Goal: Task Accomplishment & Management: Use online tool/utility

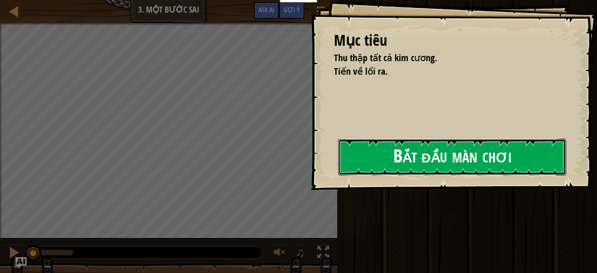
click at [351, 163] on button "Bắt đầu màn chơi" at bounding box center [452, 157] width 228 height 37
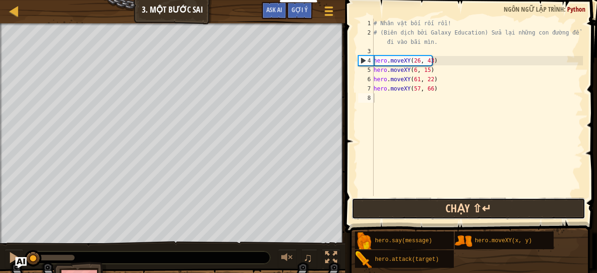
click at [418, 209] on button "Chạy ⇧↵" at bounding box center [469, 208] width 234 height 21
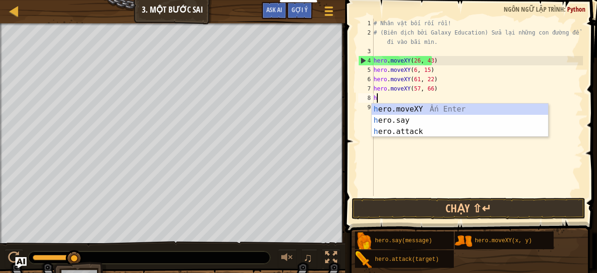
scroll to position [4, 0]
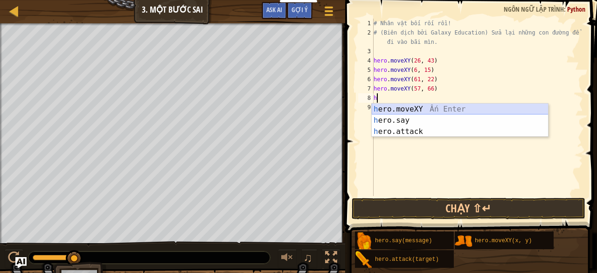
click at [405, 106] on div "h ero.moveXY Ấn Enter h ero.say Ấn Enter h ero.attack Ấn Enter" at bounding box center [460, 132] width 177 height 56
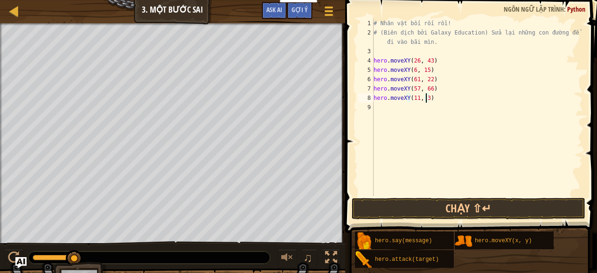
scroll to position [4, 4]
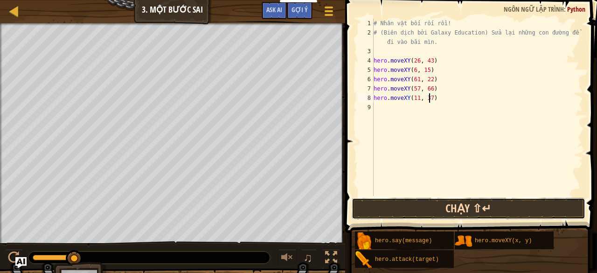
click at [382, 212] on button "Chạy ⇧↵" at bounding box center [469, 208] width 234 height 21
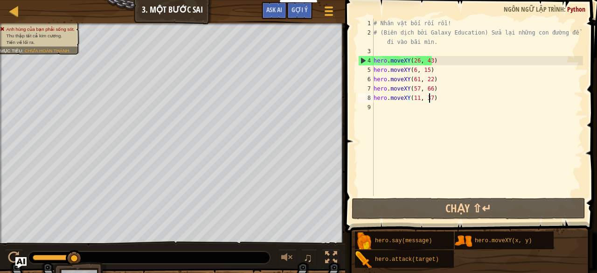
click at [435, 59] on div "# Nhân vật bối rối rồi! # (Biên dịch bởi Galaxy Education) Sửa lại những con đư…" at bounding box center [477, 117] width 211 height 196
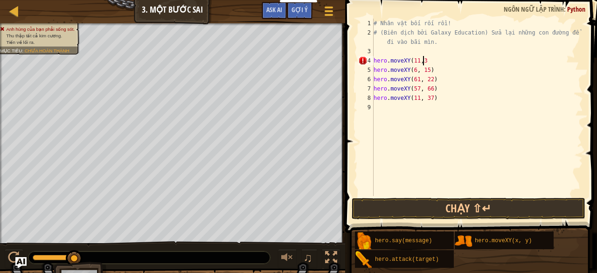
scroll to position [4, 4]
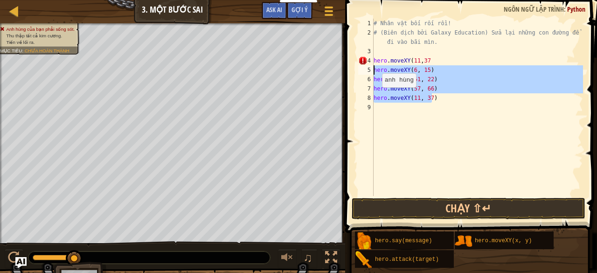
drag, startPoint x: 434, startPoint y: 100, endPoint x: 369, endPoint y: 70, distance: 71.1
click at [369, 70] on div "hero.moveXY(11,37 1 2 3 4 5 6 7 8 9 # Nhân vật bối rối rồi! # (Biên dịch bởi Ga…" at bounding box center [469, 107] width 227 height 177
type textarea "hero.moveXY(6, 15) hero.moveXY(61, 22)"
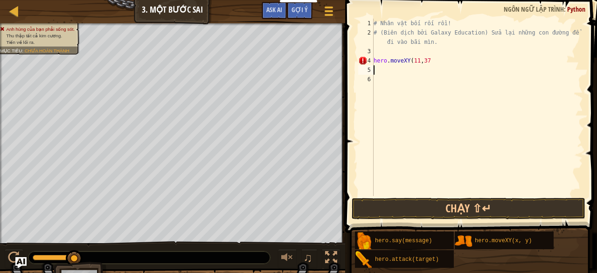
click at [434, 57] on div "# Nhân vật bối rối rồi! # (Biên dịch bởi Galaxy Education) Sửa lại những con đư…" at bounding box center [477, 117] width 211 height 196
type textarea "hero.moveXY(11,37)"
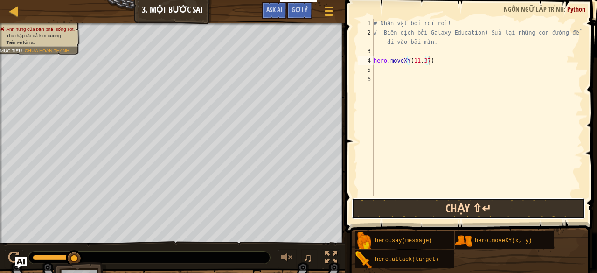
click at [424, 207] on button "Chạy ⇧↵" at bounding box center [469, 208] width 234 height 21
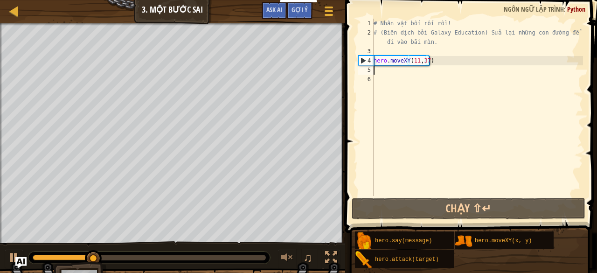
click at [380, 69] on div "# Nhân vật bối rối rồi! # (Biên dịch bởi Galaxy Education) Sửa lại những con đư…" at bounding box center [477, 117] width 211 height 196
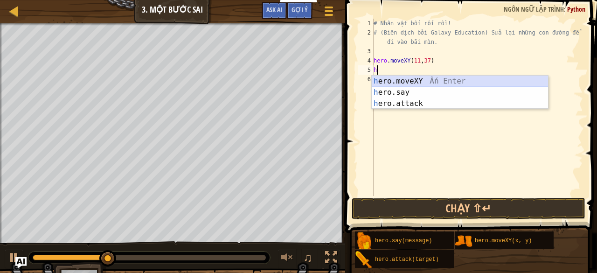
click at [393, 81] on div "h ero.moveXY Ấn Enter h ero.say Ấn Enter h ero.attack Ấn Enter" at bounding box center [460, 104] width 177 height 56
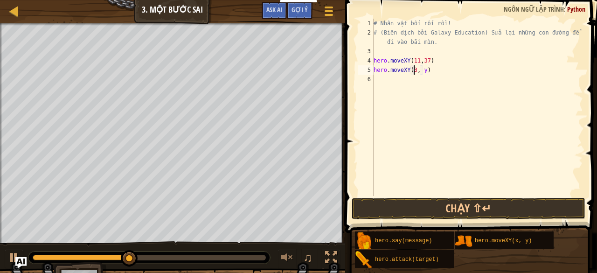
scroll to position [4, 3]
click at [424, 69] on div "# Nhân vật bối rối rồi! # (Biên dịch bởi Galaxy Education) Sửa lại những con đư…" at bounding box center [477, 117] width 211 height 196
type textarea "hero.moveXY(35, 25)"
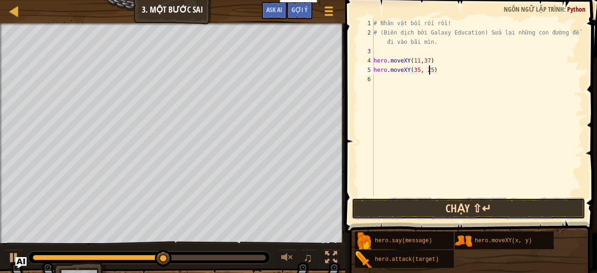
click at [416, 205] on button "Chạy ⇧↵" at bounding box center [469, 208] width 234 height 21
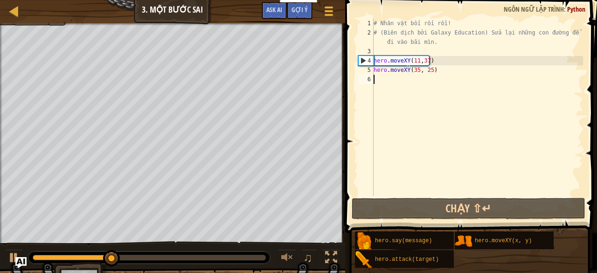
click at [378, 82] on div "# Nhân vật bối rối rồi! # (Biên dịch bởi Galaxy Education) Sửa lại những con đư…" at bounding box center [477, 117] width 211 height 196
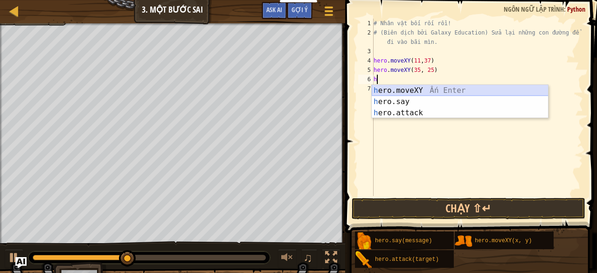
click at [394, 90] on div "h ero.moveXY Ấn Enter h ero.say Ấn Enter h ero.attack Ấn Enter" at bounding box center [460, 113] width 177 height 56
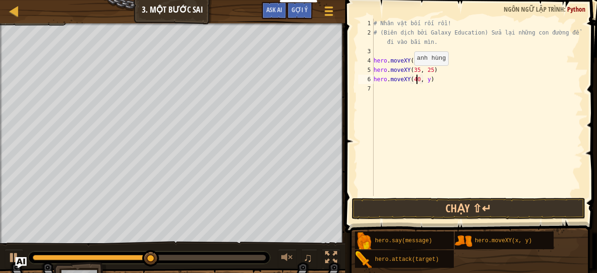
scroll to position [4, 3]
click at [425, 80] on div "# Nhân vật bối rối rồi! # (Biên dịch bởi Galaxy Education) Sửa lại những con đư…" at bounding box center [477, 117] width 211 height 196
type textarea "hero.moveXY(40, 56)"
click at [379, 86] on div "# Nhân vật bối rối rồi! # (Biên dịch bởi Galaxy Education) Sửa lại những con đư…" at bounding box center [477, 117] width 211 height 196
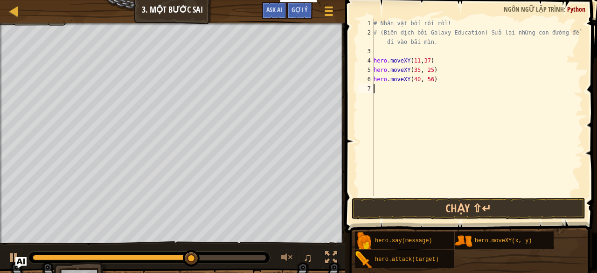
scroll to position [4, 0]
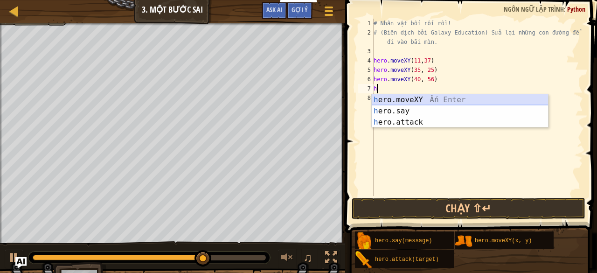
click at [388, 97] on div "h ero.moveXY Ấn Enter h ero.say Ấn Enter h ero.attack Ấn Enter" at bounding box center [460, 122] width 177 height 56
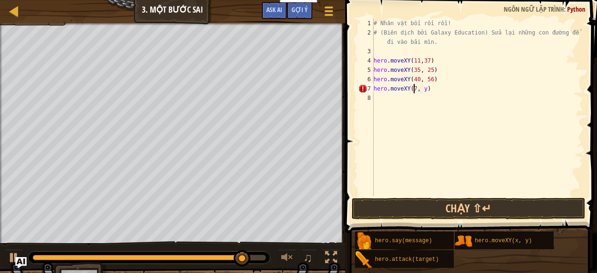
scroll to position [4, 3]
click at [425, 88] on div "# Nhân vật bối rối rồi! # (Biên dịch bởi Galaxy Education) Sửa lại những con đư…" at bounding box center [477, 117] width 211 height 196
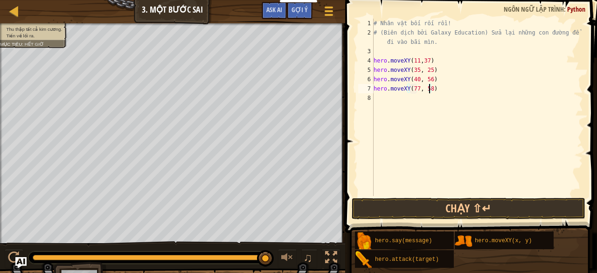
scroll to position [4, 4]
type textarea "hero.moveXY(77, 58)"
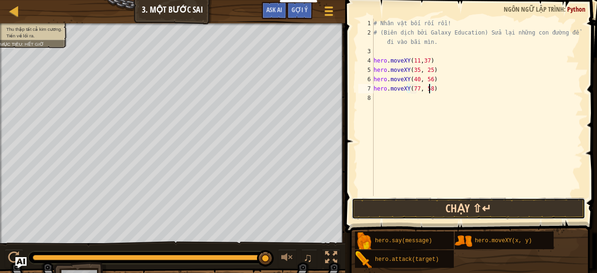
click at [446, 203] on button "Chạy ⇧↵" at bounding box center [469, 208] width 234 height 21
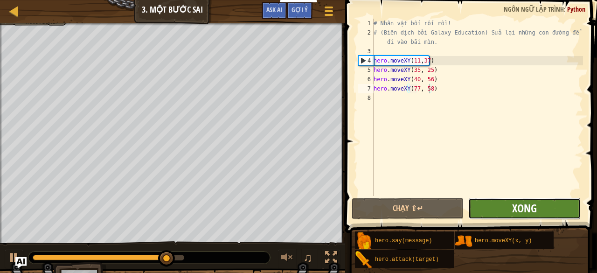
click at [527, 210] on span "Xong" at bounding box center [524, 208] width 25 height 15
